Goal: Task Accomplishment & Management: Manage account settings

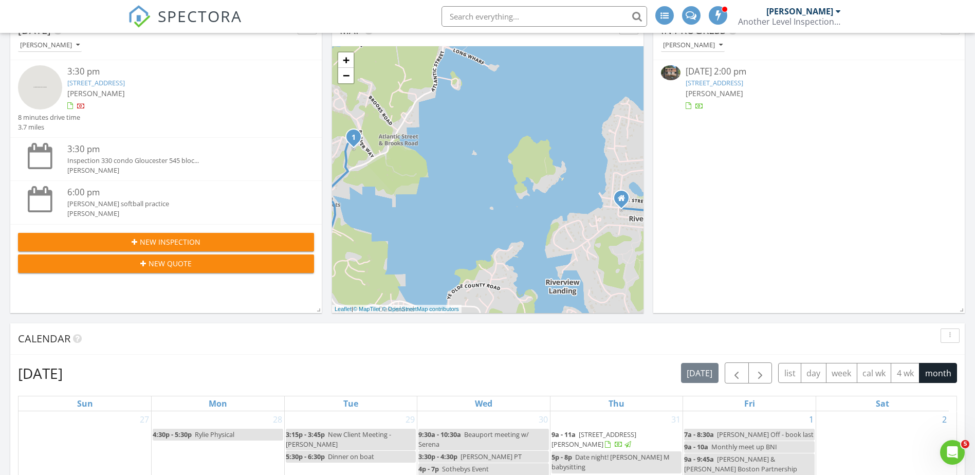
scroll to position [103, 0]
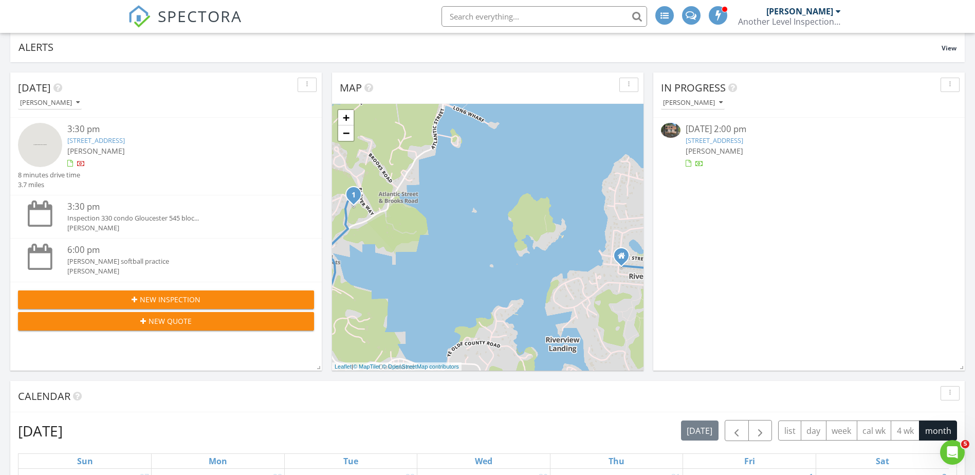
click at [744, 131] on div "08/26/25 2:00 pm" at bounding box center [809, 129] width 247 height 13
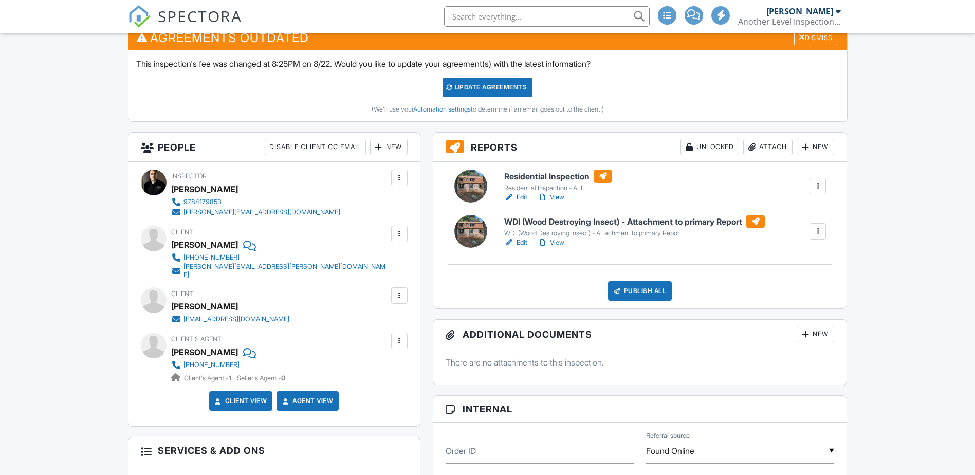
scroll to position [308, 0]
click at [523, 242] on link "Edit" at bounding box center [515, 242] width 23 height 10
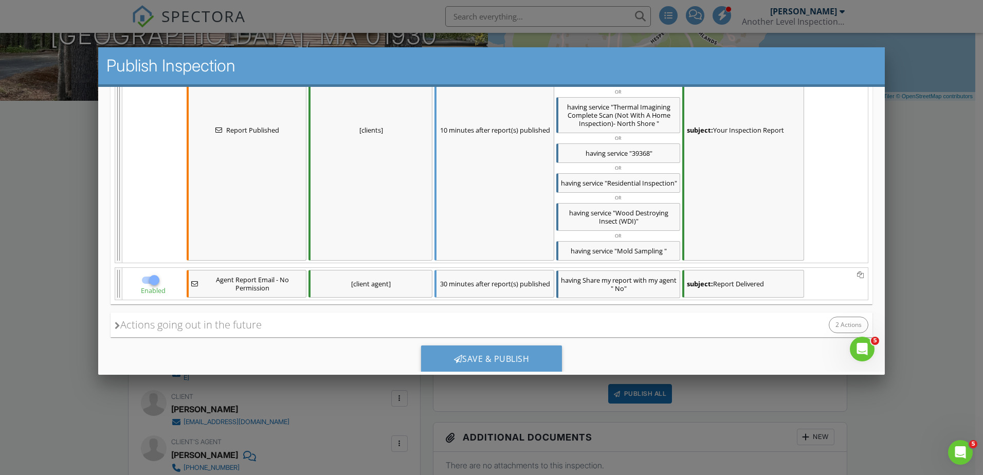
scroll to position [323, 0]
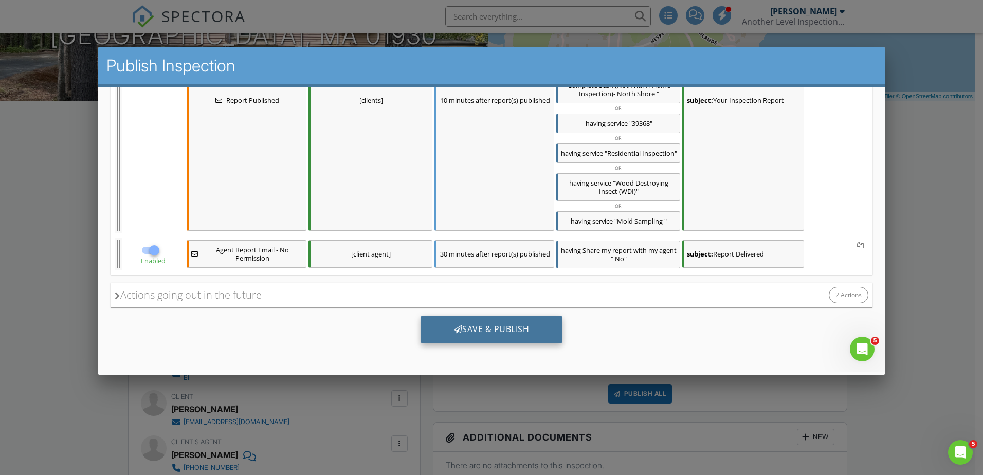
click at [501, 333] on div "Save & Publish" at bounding box center [491, 330] width 141 height 28
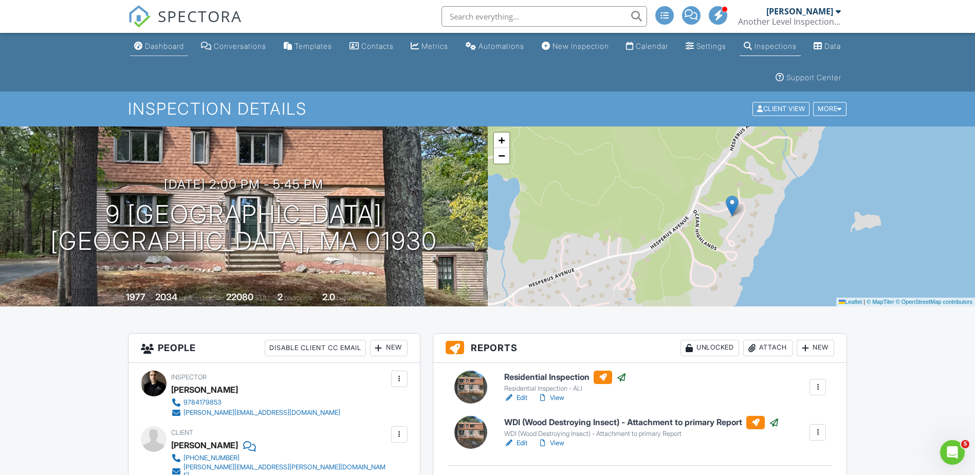
click at [150, 48] on div "Dashboard" at bounding box center [164, 46] width 39 height 9
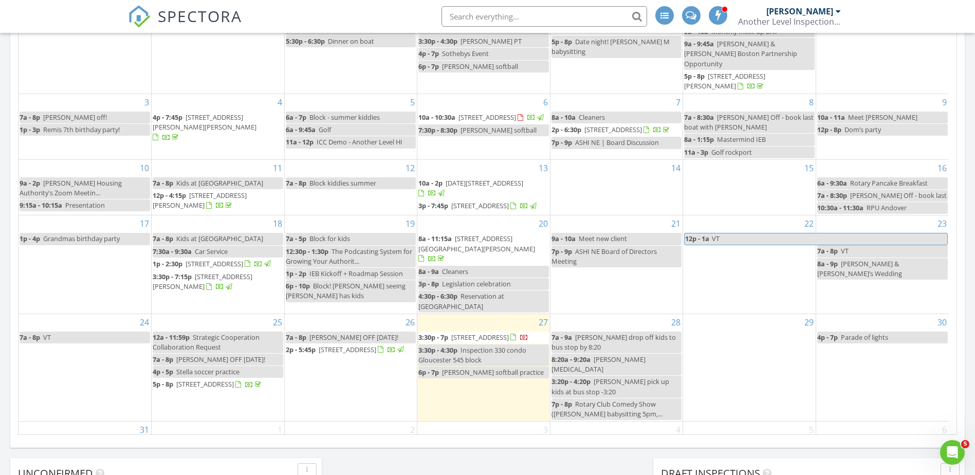
scroll to position [536, 0]
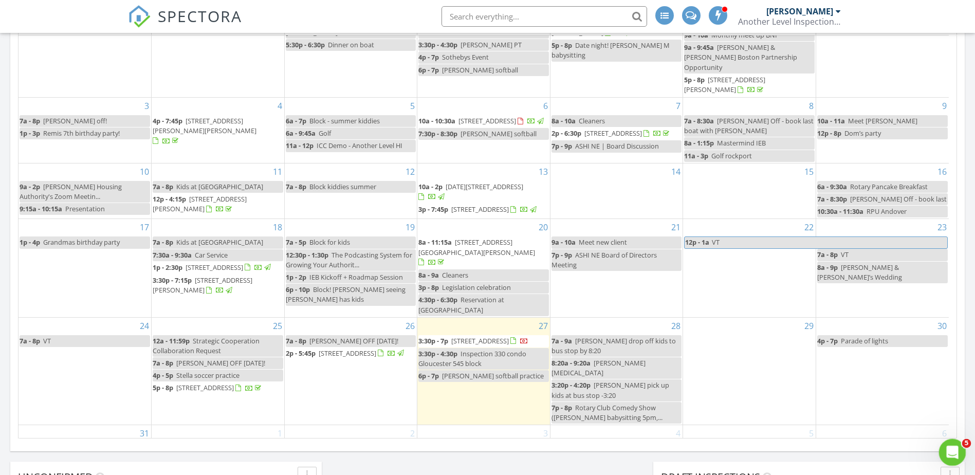
click at [946, 442] on div "Open Intercom Messenger" at bounding box center [951, 451] width 34 height 34
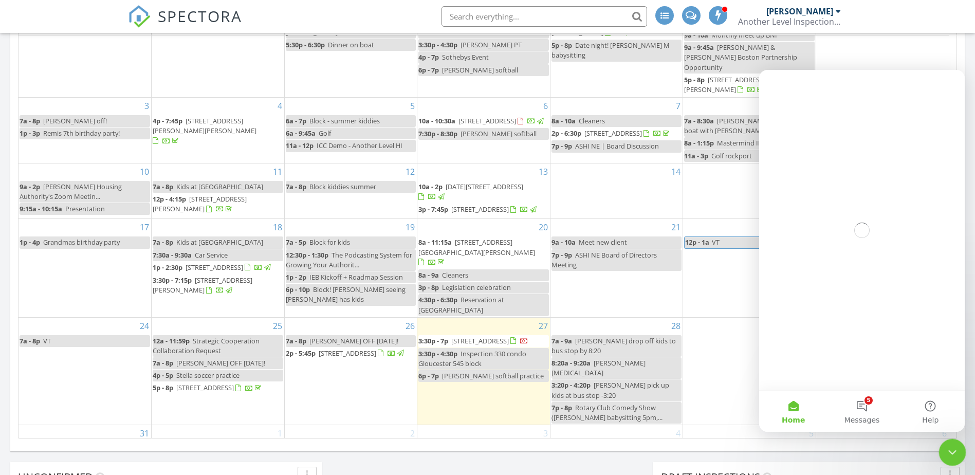
scroll to position [0, 0]
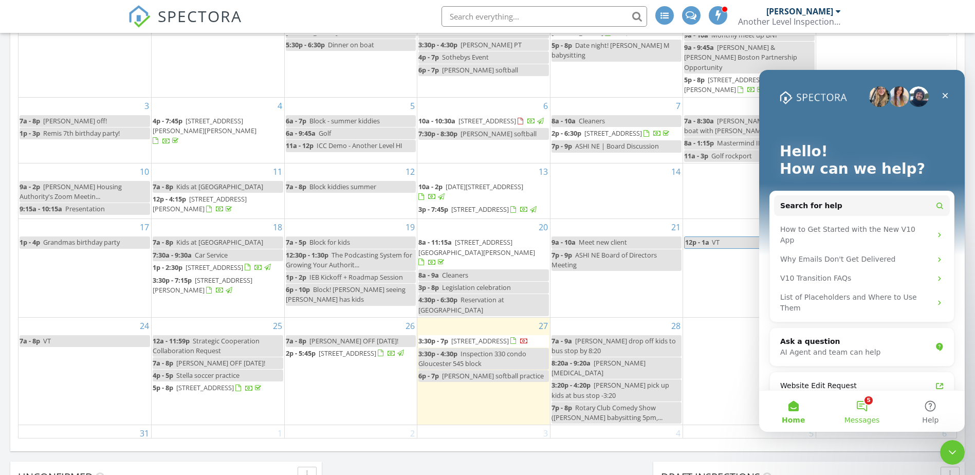
click at [856, 406] on button "5 Messages" at bounding box center [862, 411] width 68 height 41
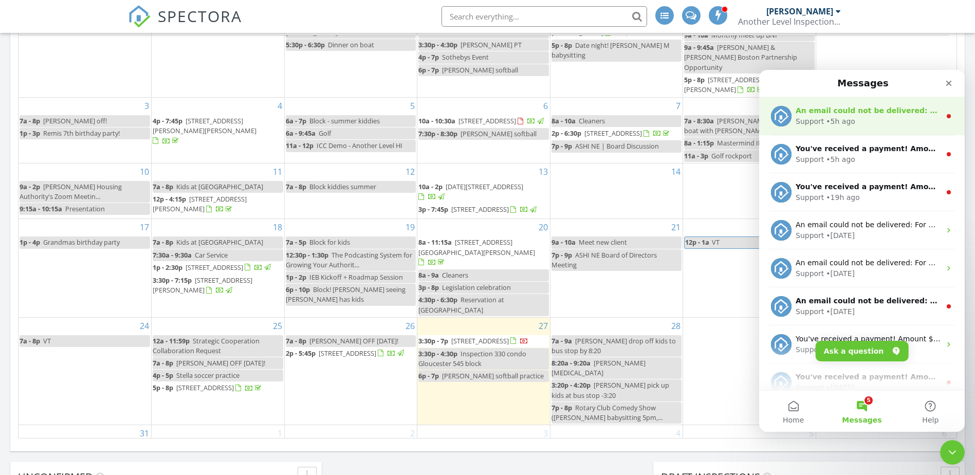
click at [841, 122] on div "• 5h ago" at bounding box center [840, 121] width 29 height 11
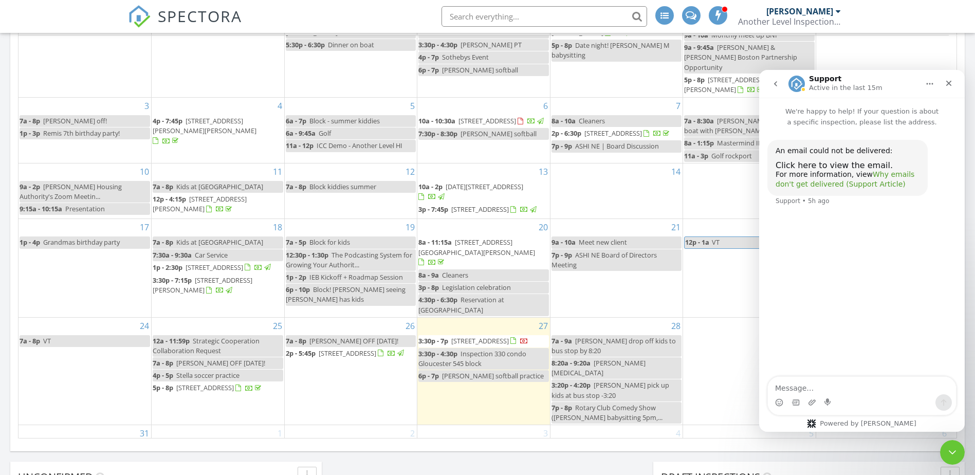
click at [824, 184] on link "Why emails don't get delivered (Support Article)" at bounding box center [845, 179] width 139 height 19
click at [817, 166] on span "Click here to view the email." at bounding box center [834, 165] width 117 height 10
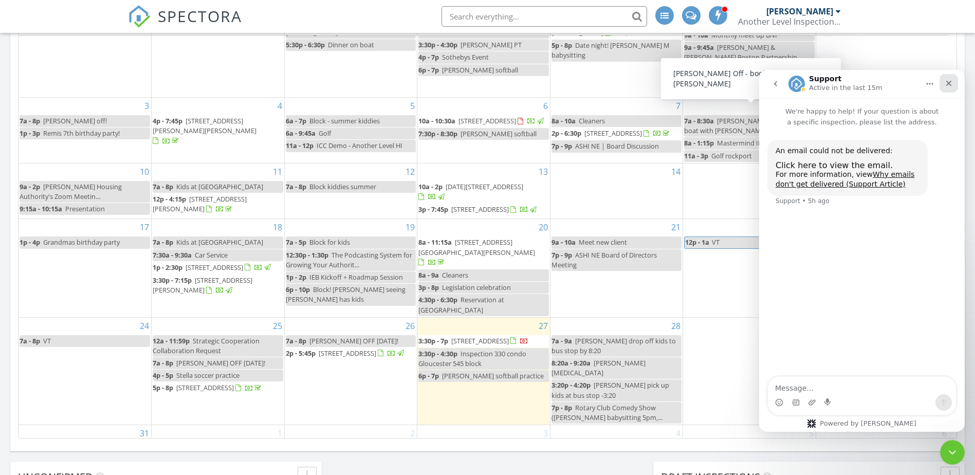
click at [956, 84] on div "Close" at bounding box center [949, 83] width 19 height 19
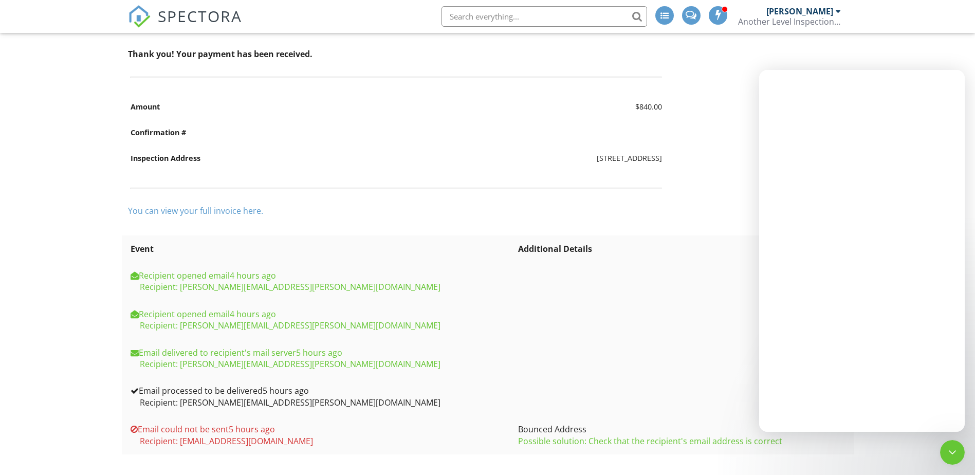
scroll to position [149, 0]
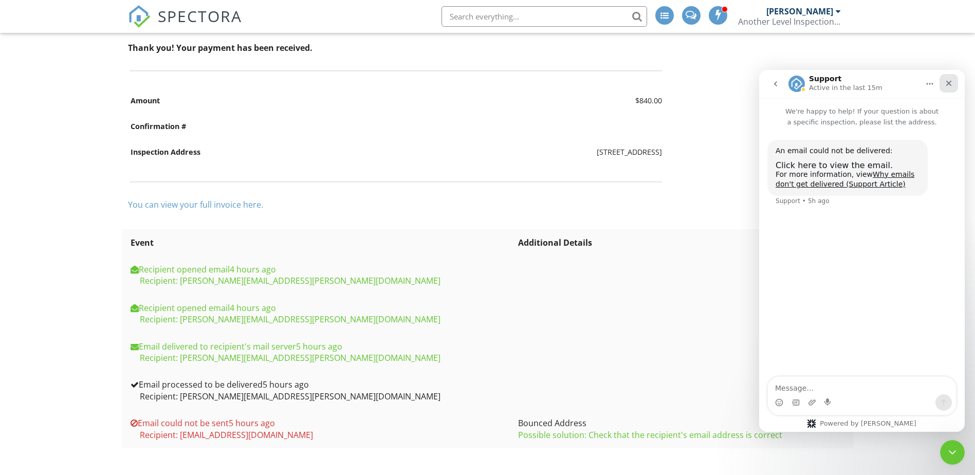
click at [954, 78] on div "Close" at bounding box center [949, 83] width 19 height 19
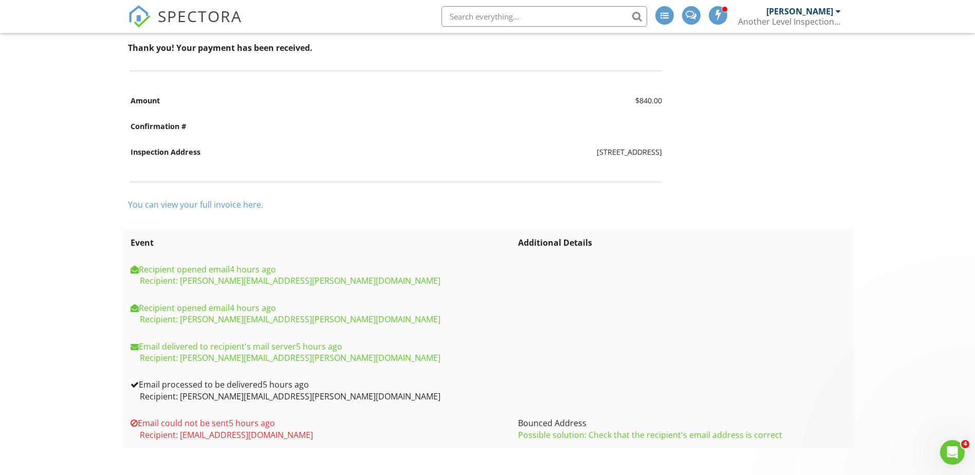
scroll to position [0, 0]
